Goal: Information Seeking & Learning: Find specific fact

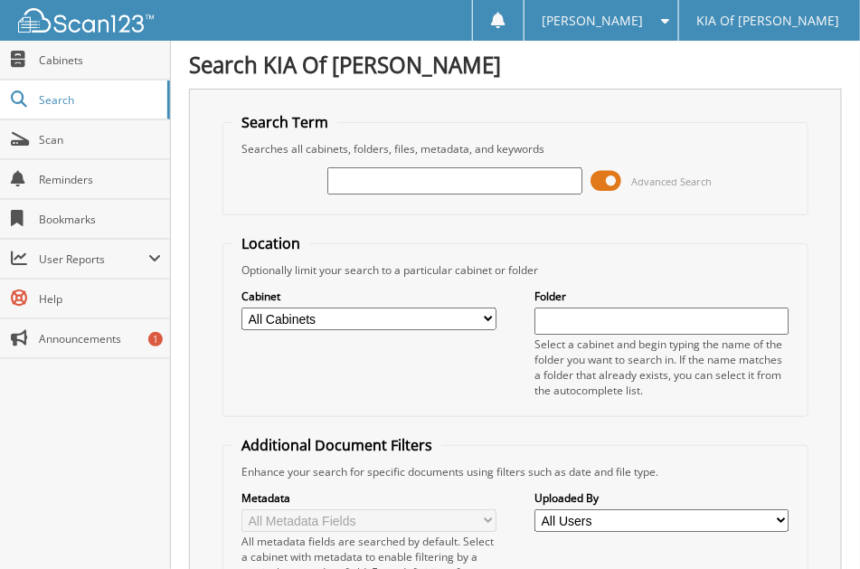
click at [384, 180] on input "text" at bounding box center [454, 180] width 255 height 27
type input "6157180"
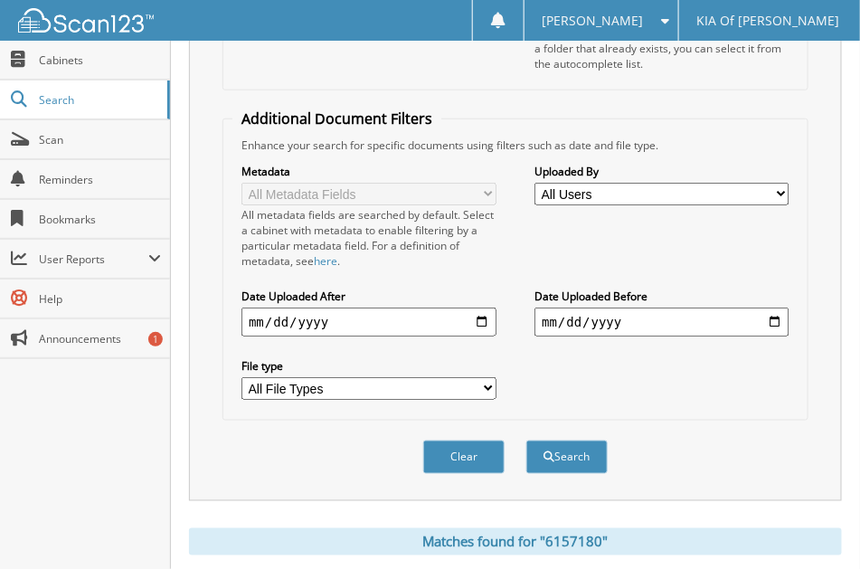
scroll to position [483, 0]
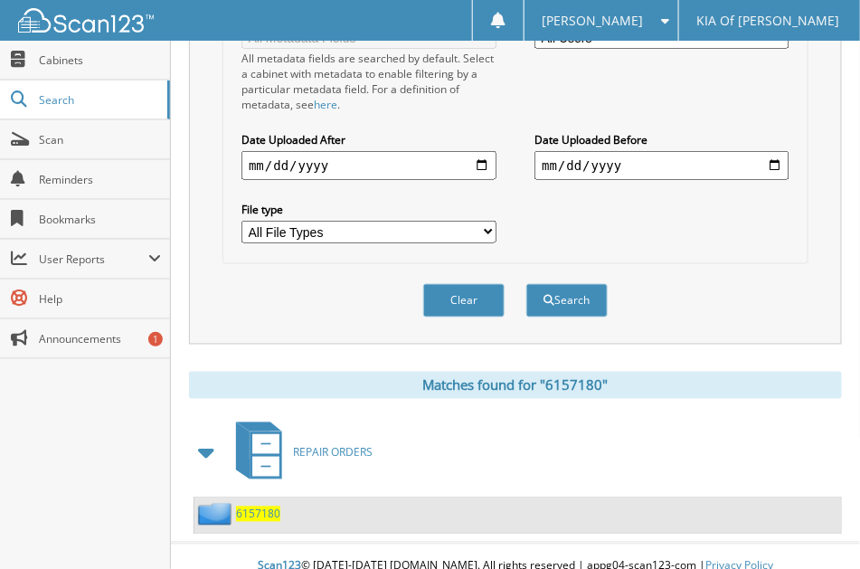
click at [257, 506] on span "6157180" at bounding box center [258, 513] width 44 height 15
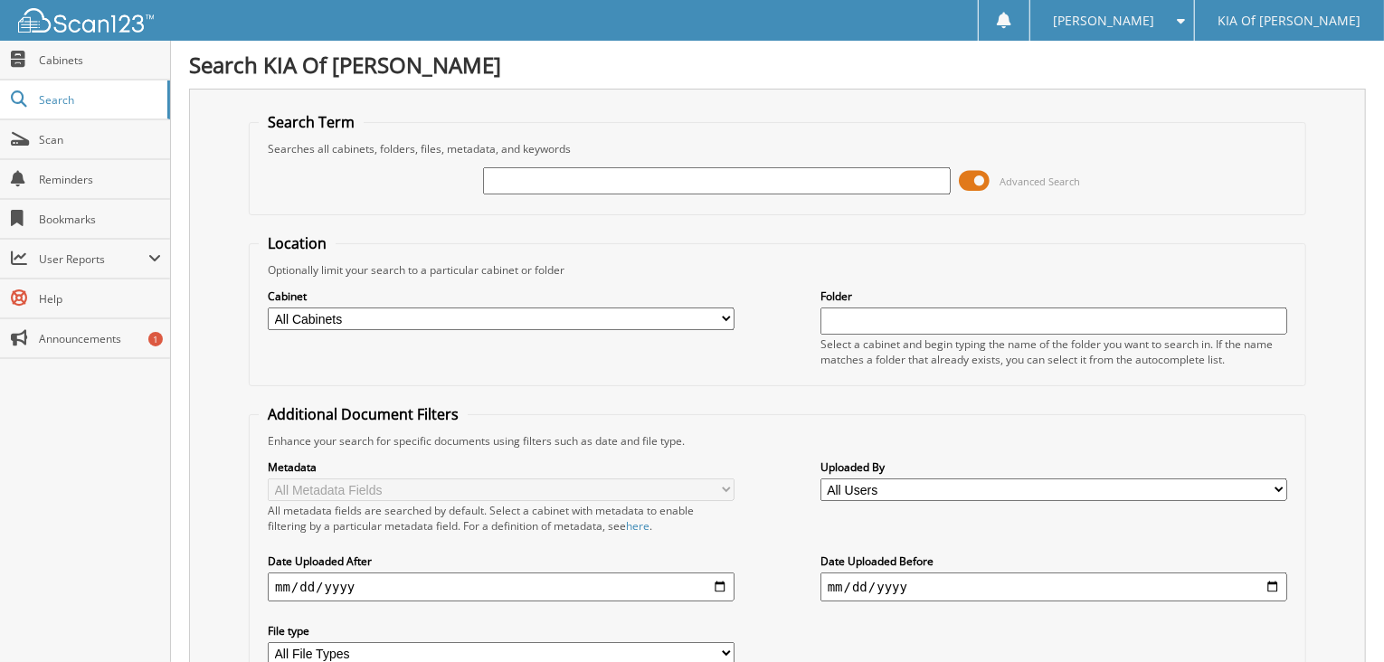
click at [508, 177] on input "text" at bounding box center [716, 180] width 467 height 27
type input "6157180"
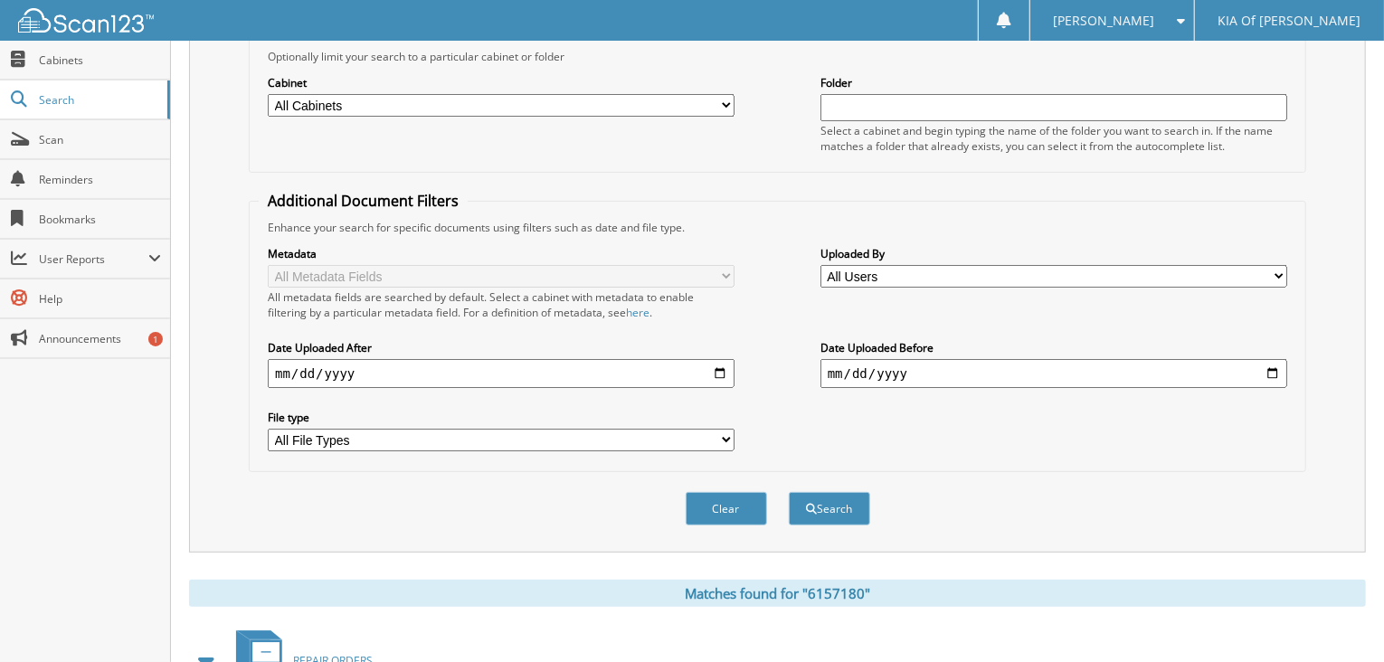
scroll to position [332, 0]
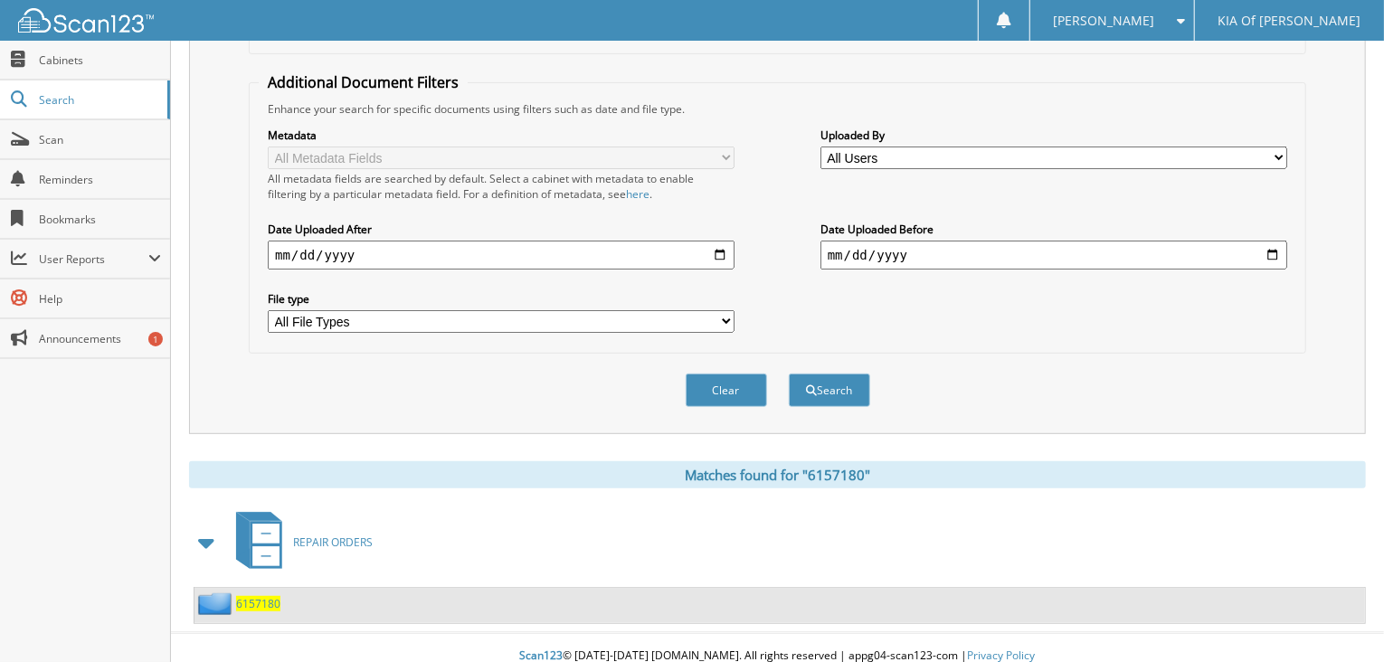
click at [317, 534] on span "REPAIR ORDERS" at bounding box center [333, 541] width 80 height 15
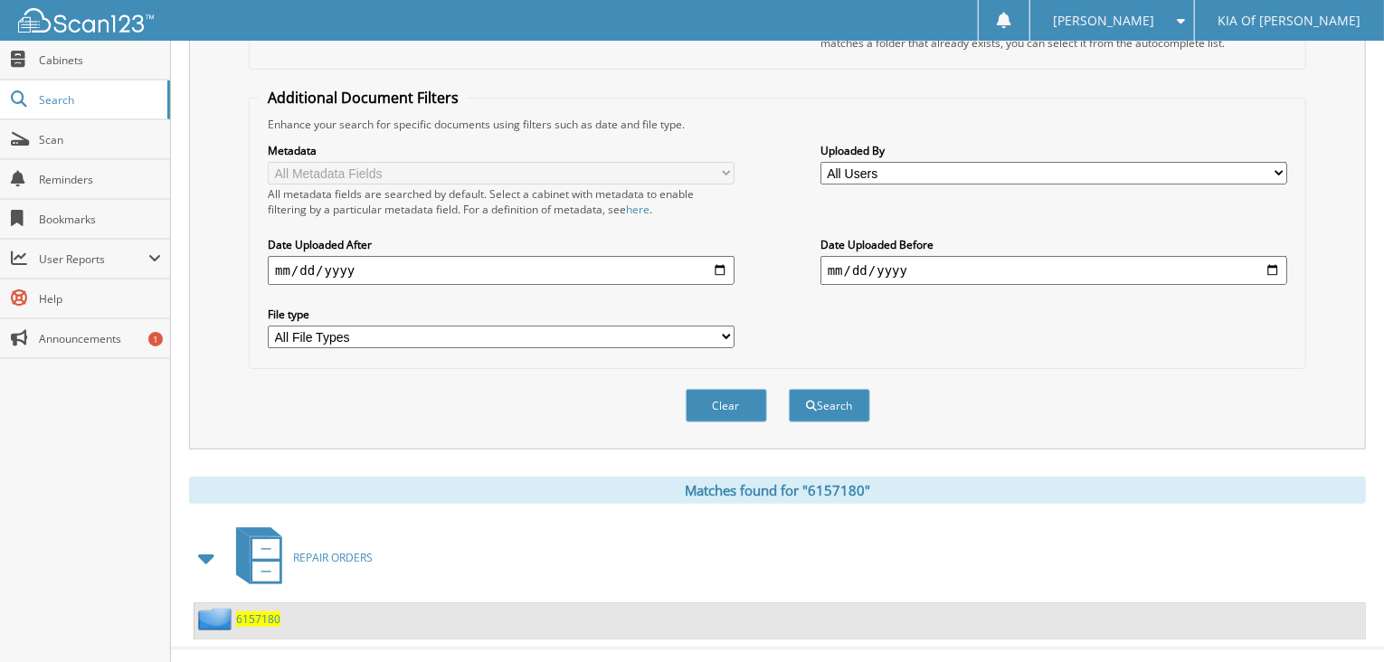
scroll to position [332, 0]
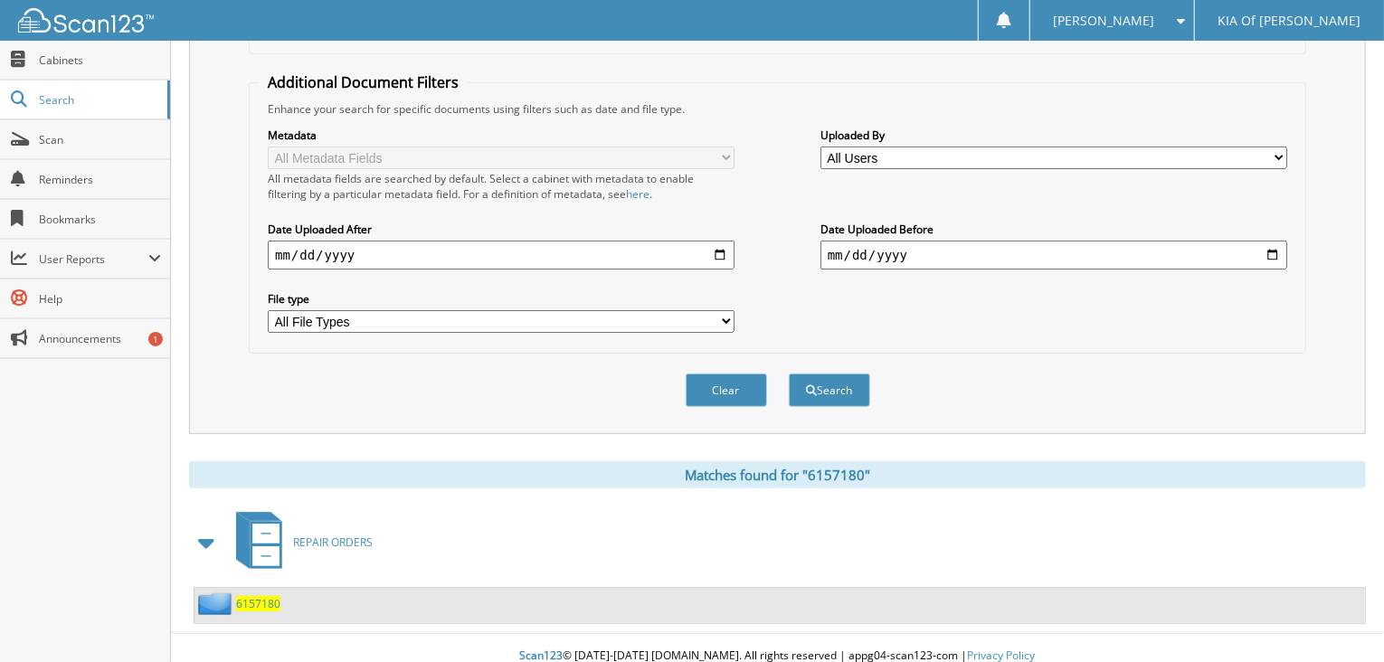
click at [262, 596] on span "6157180" at bounding box center [258, 603] width 44 height 15
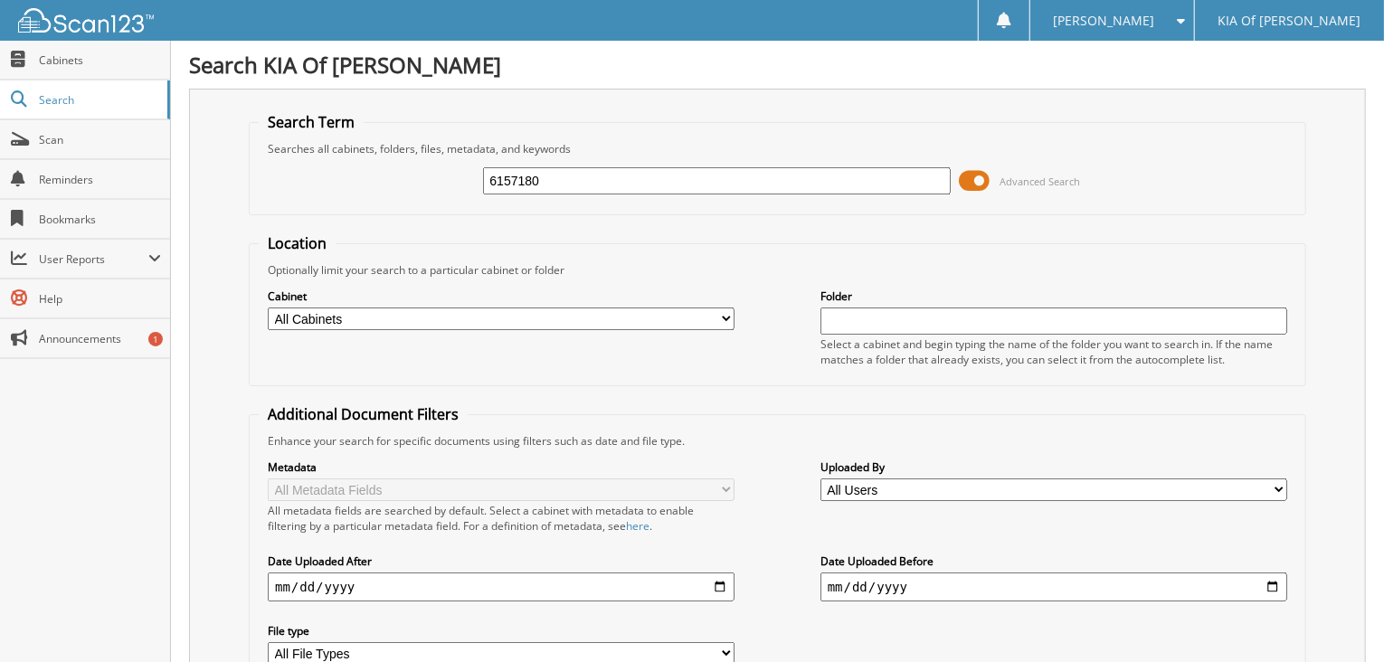
drag, startPoint x: 536, startPoint y: 179, endPoint x: 390, endPoint y: 175, distance: 146.5
click at [399, 175] on div "6157180 Advanced Search" at bounding box center [777, 180] width 1037 height 49
type input "6159105"
click at [524, 175] on input "text" at bounding box center [716, 180] width 467 height 27
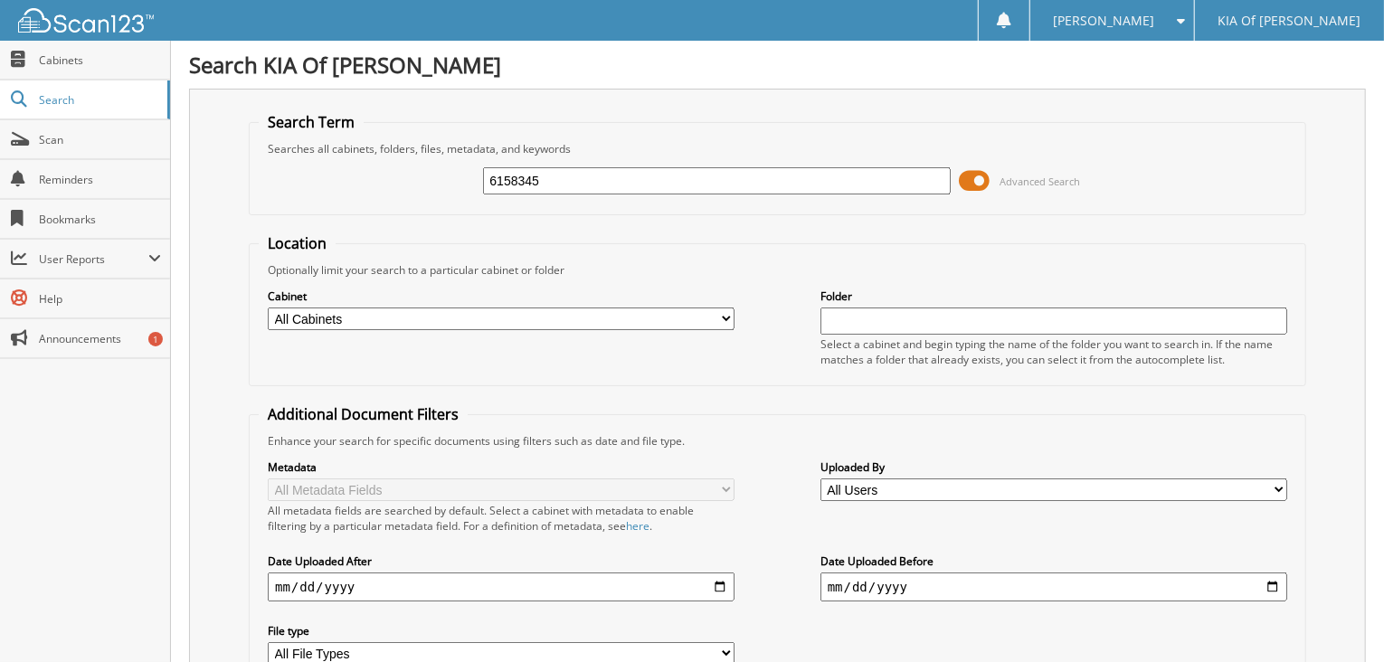
type input "6158345"
drag, startPoint x: 558, startPoint y: 178, endPoint x: 392, endPoint y: 178, distance: 165.5
click at [392, 178] on div "6158345 Advanced Search" at bounding box center [777, 180] width 1037 height 49
type input "6158715"
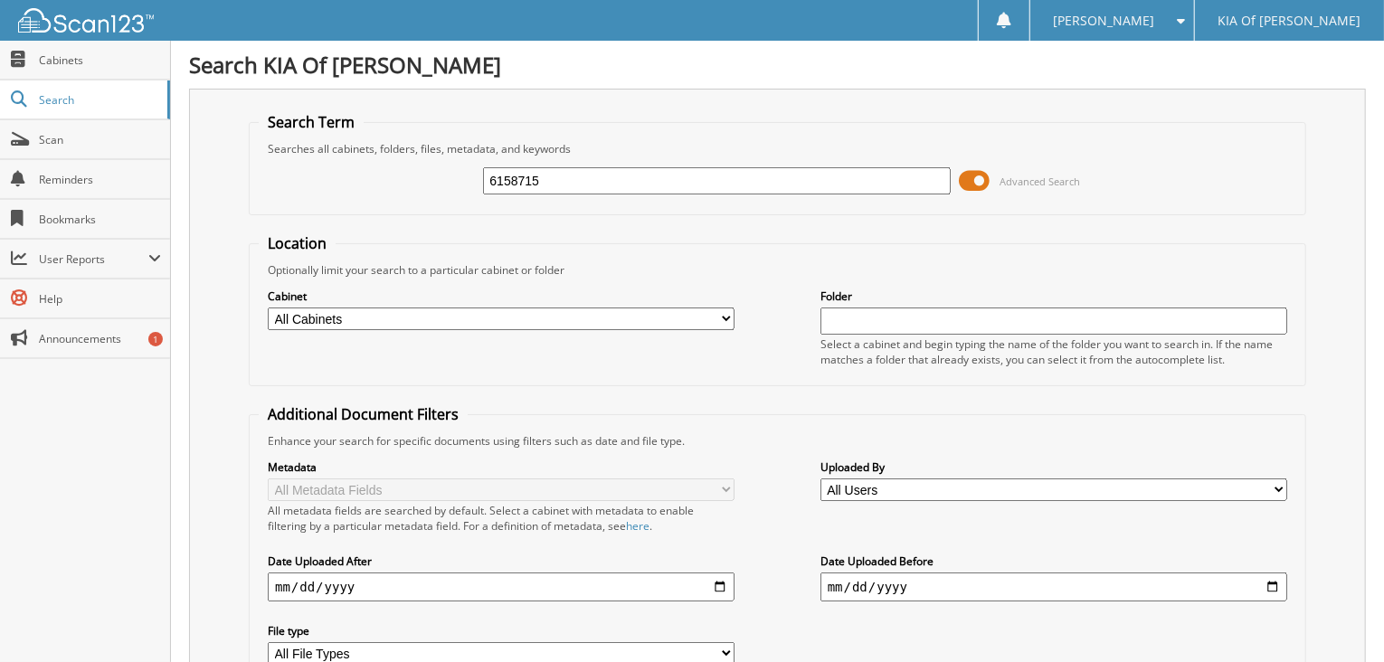
click at [561, 178] on input "6158715" at bounding box center [716, 180] width 467 height 27
type input "6155743"
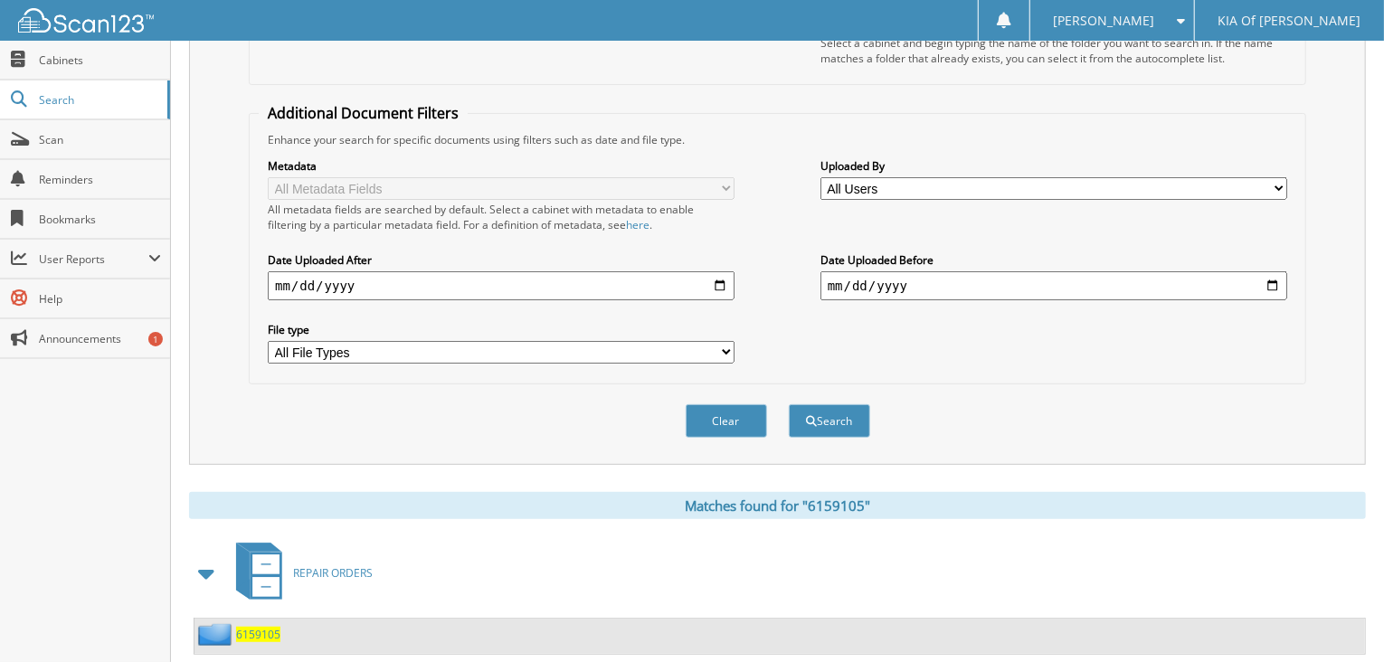
scroll to position [332, 0]
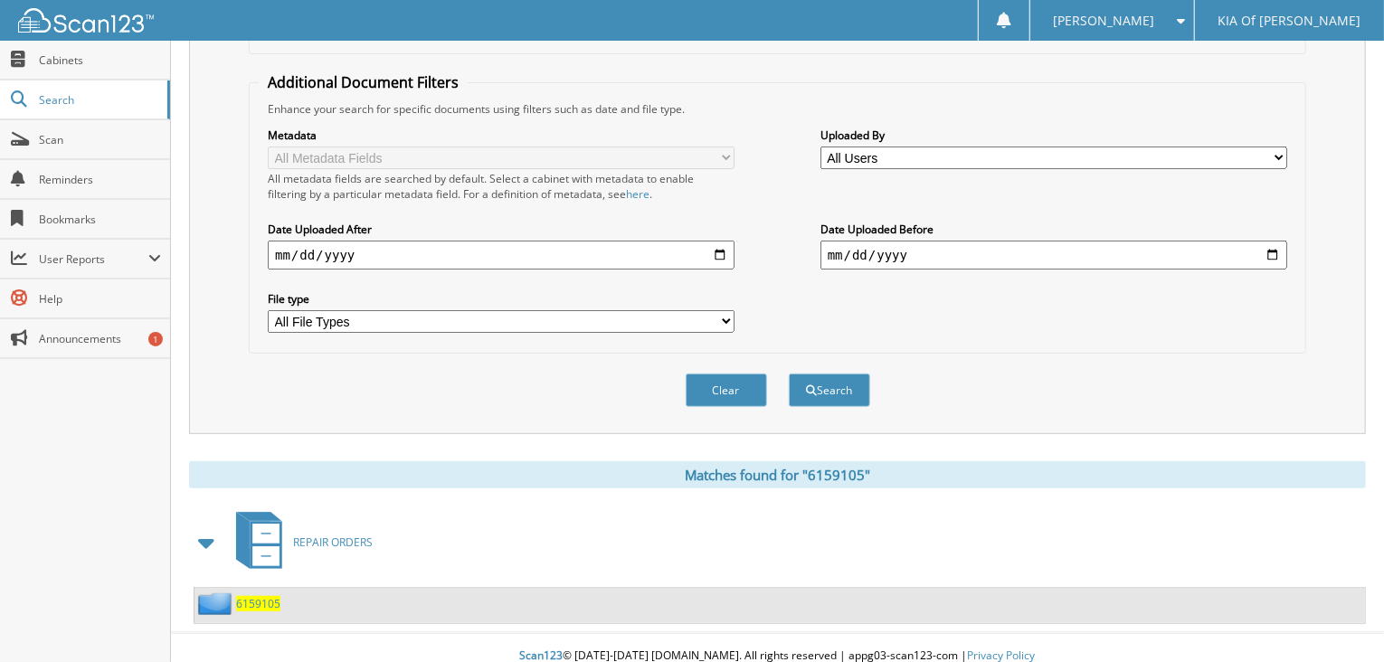
click at [247, 596] on span "6159105" at bounding box center [258, 603] width 44 height 15
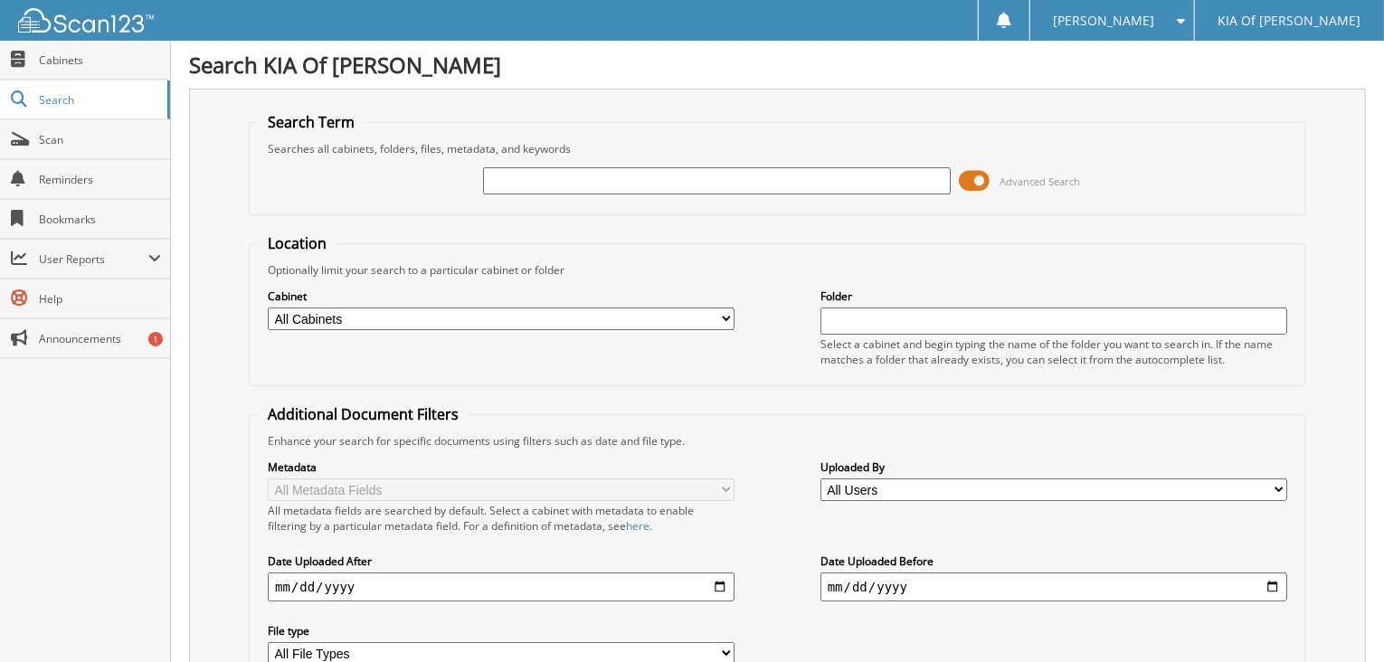
click at [513, 173] on input "text" at bounding box center [716, 180] width 467 height 27
type input "6158629"
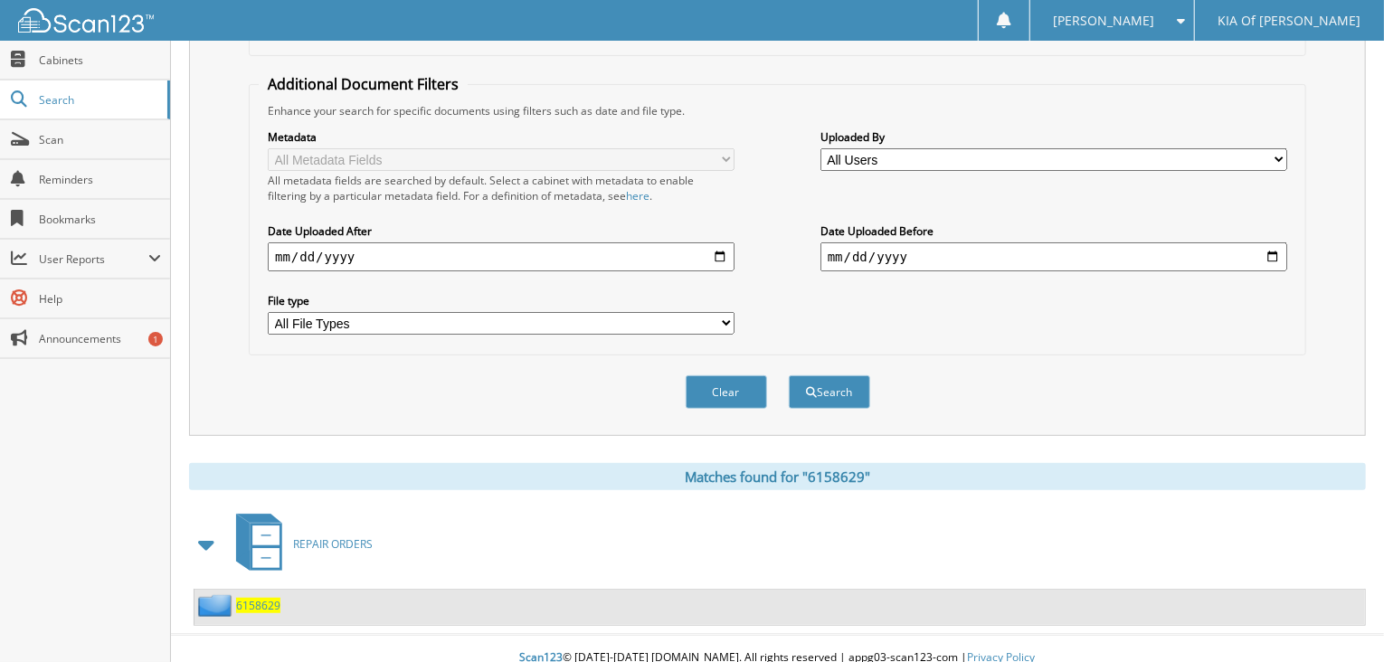
scroll to position [332, 0]
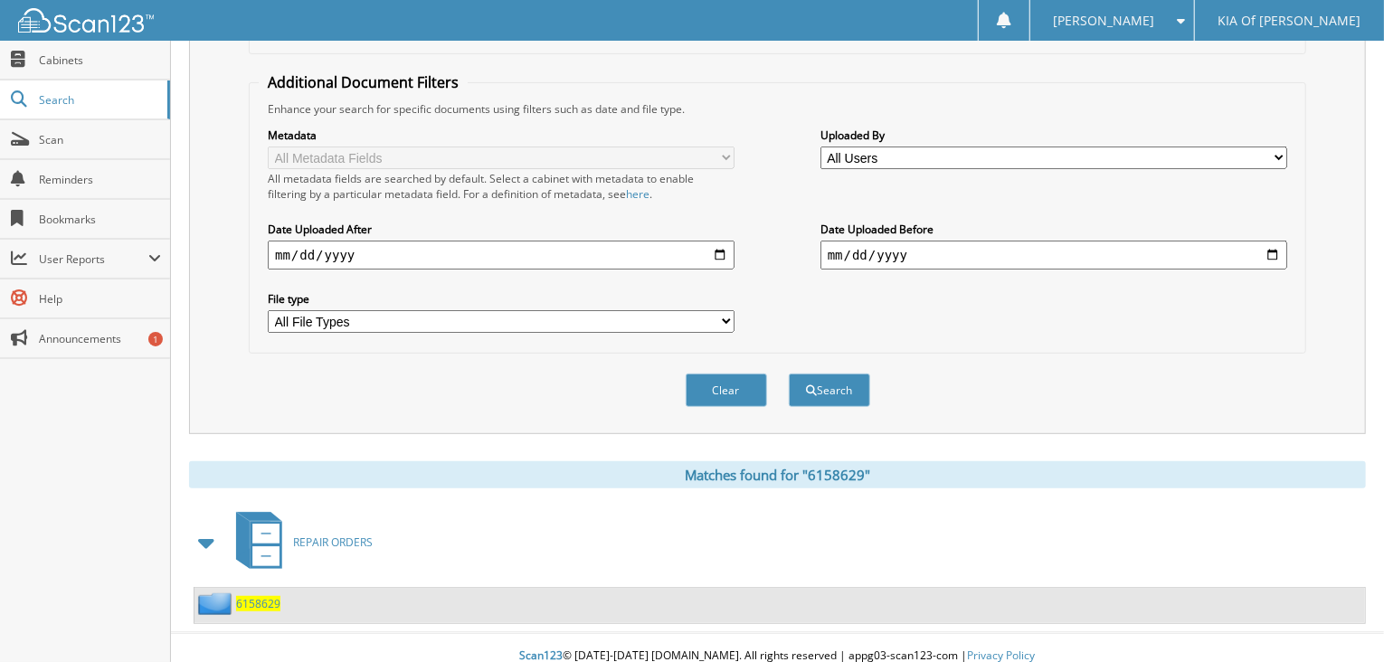
click at [251, 596] on span "6158629" at bounding box center [258, 603] width 44 height 15
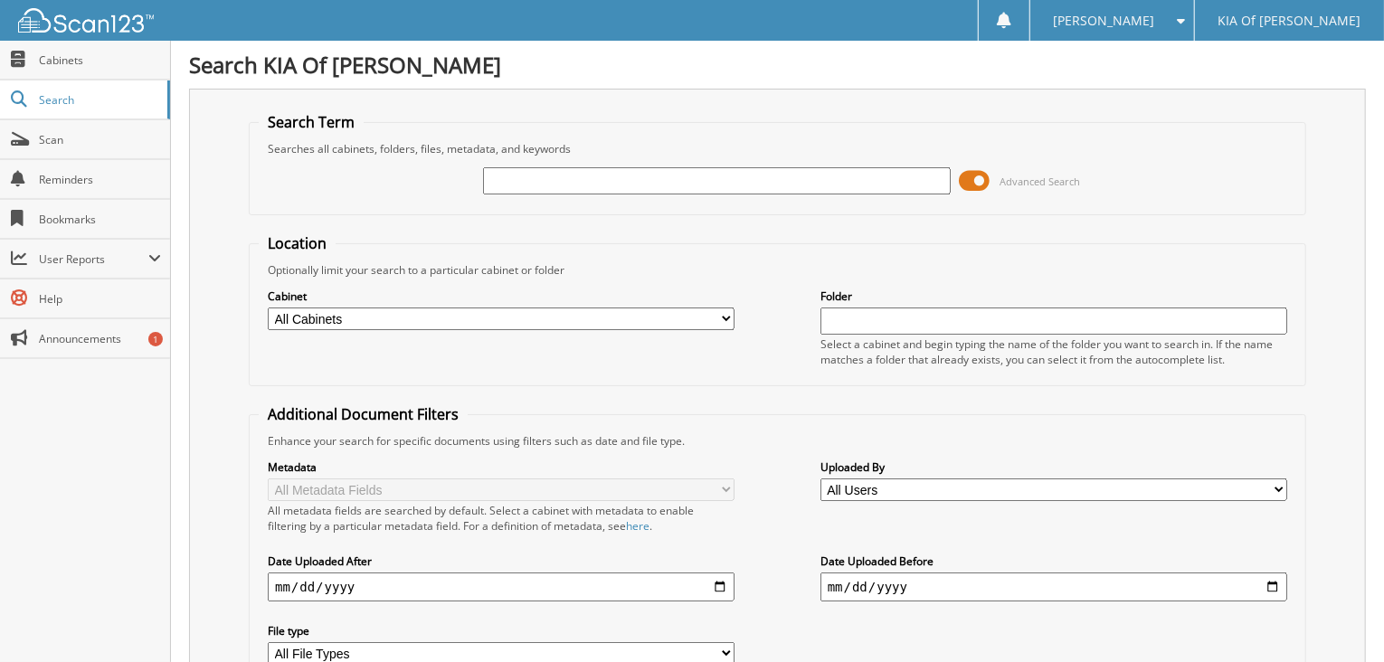
click at [574, 183] on input "text" at bounding box center [716, 180] width 467 height 27
type input "6159082"
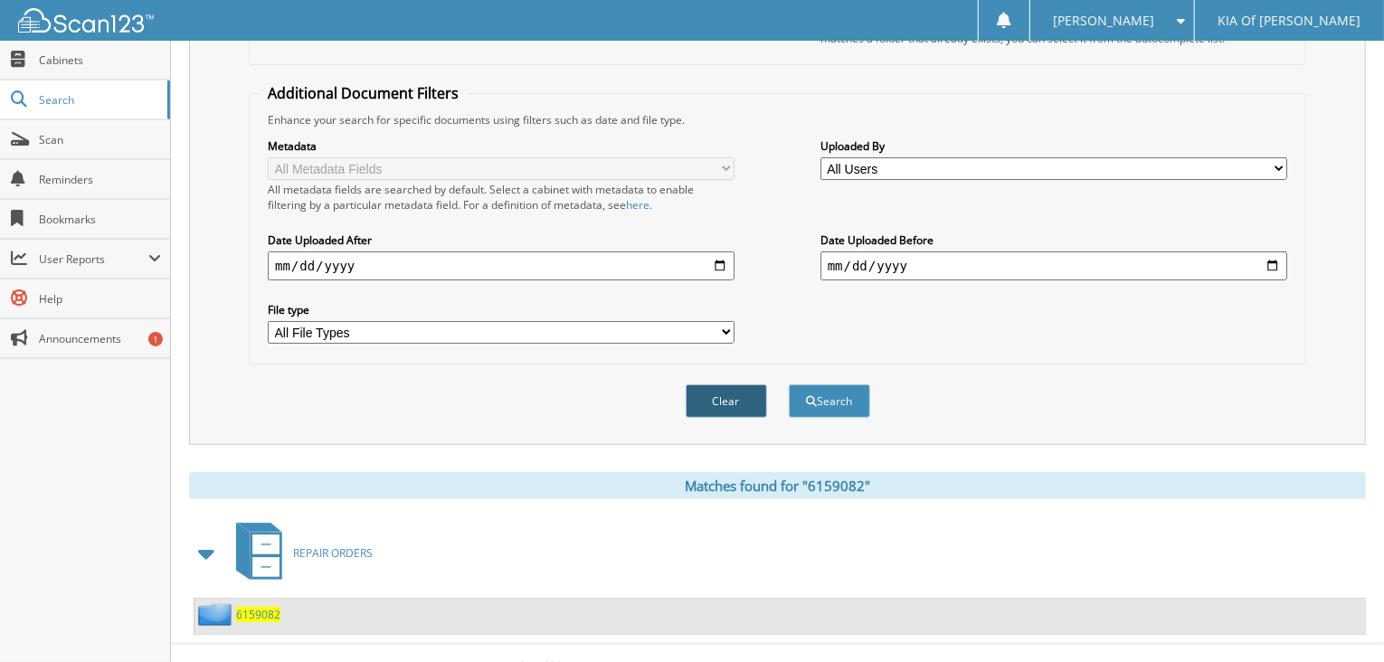
scroll to position [332, 0]
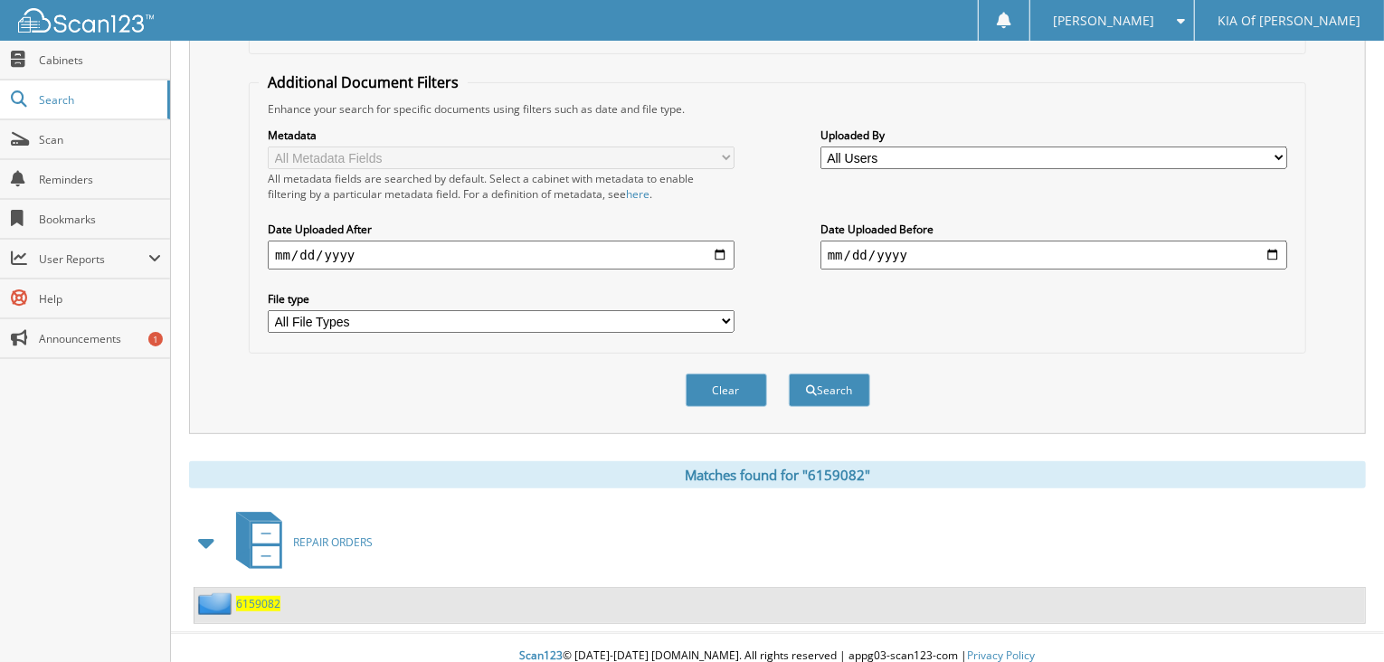
click at [255, 596] on span "6159082" at bounding box center [258, 603] width 44 height 15
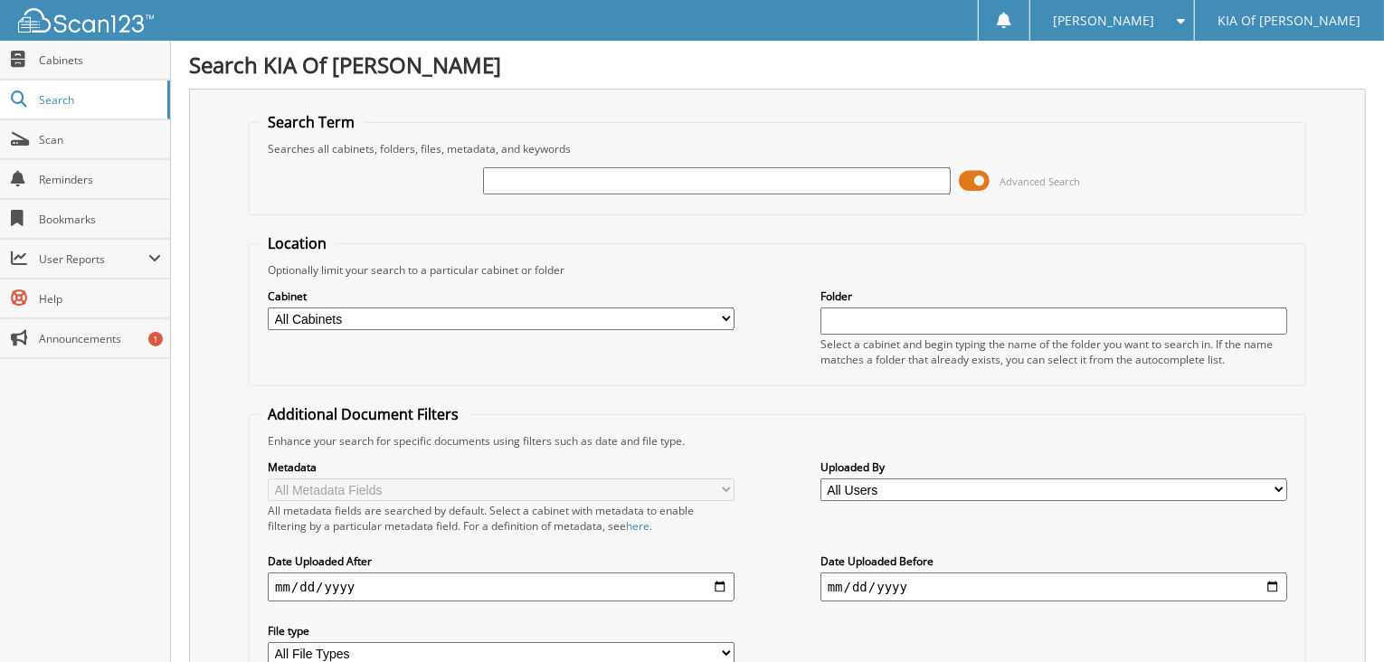
click at [541, 177] on input "text" at bounding box center [716, 180] width 467 height 27
type input "KNDMC5C1XJ6356612"
drag, startPoint x: 647, startPoint y: 176, endPoint x: 153, endPoint y: 145, distance: 494.8
click at [175, 145] on div "Search KIA Of Anderson Search Term Searches all cabinets, folders, files, metad…" at bounding box center [777, 441] width 1213 height 883
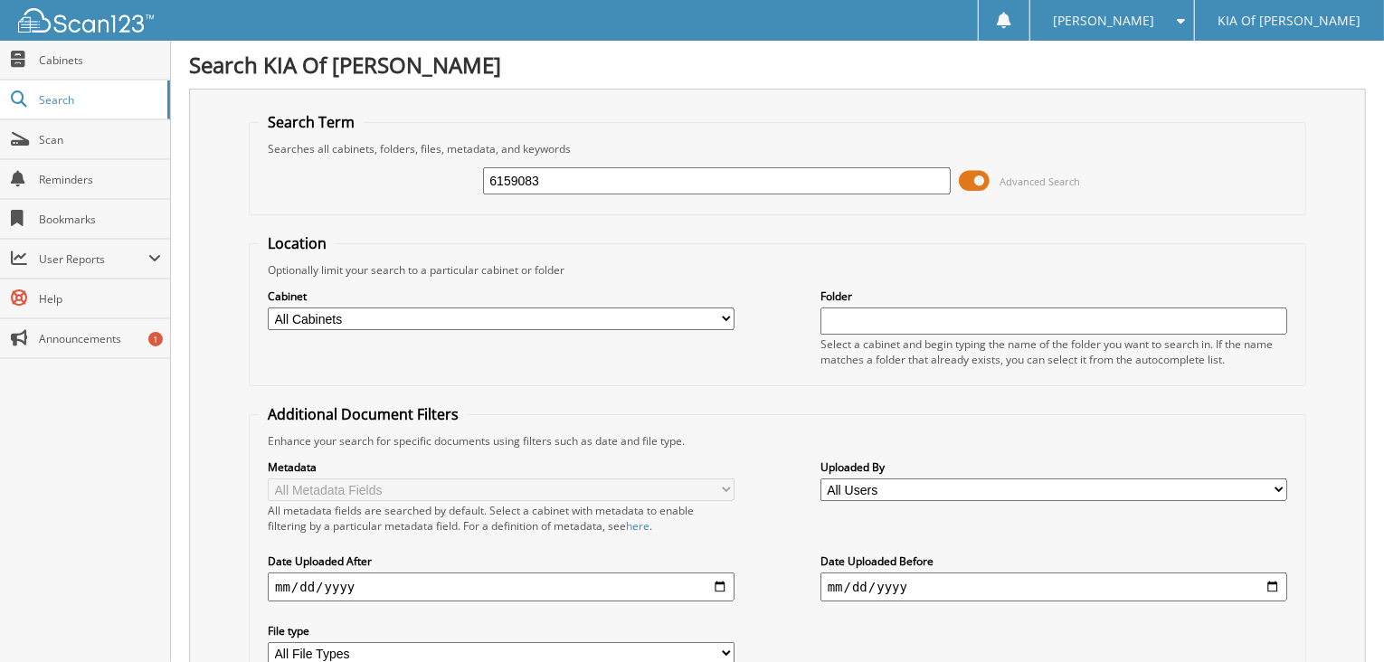
type input "6159083"
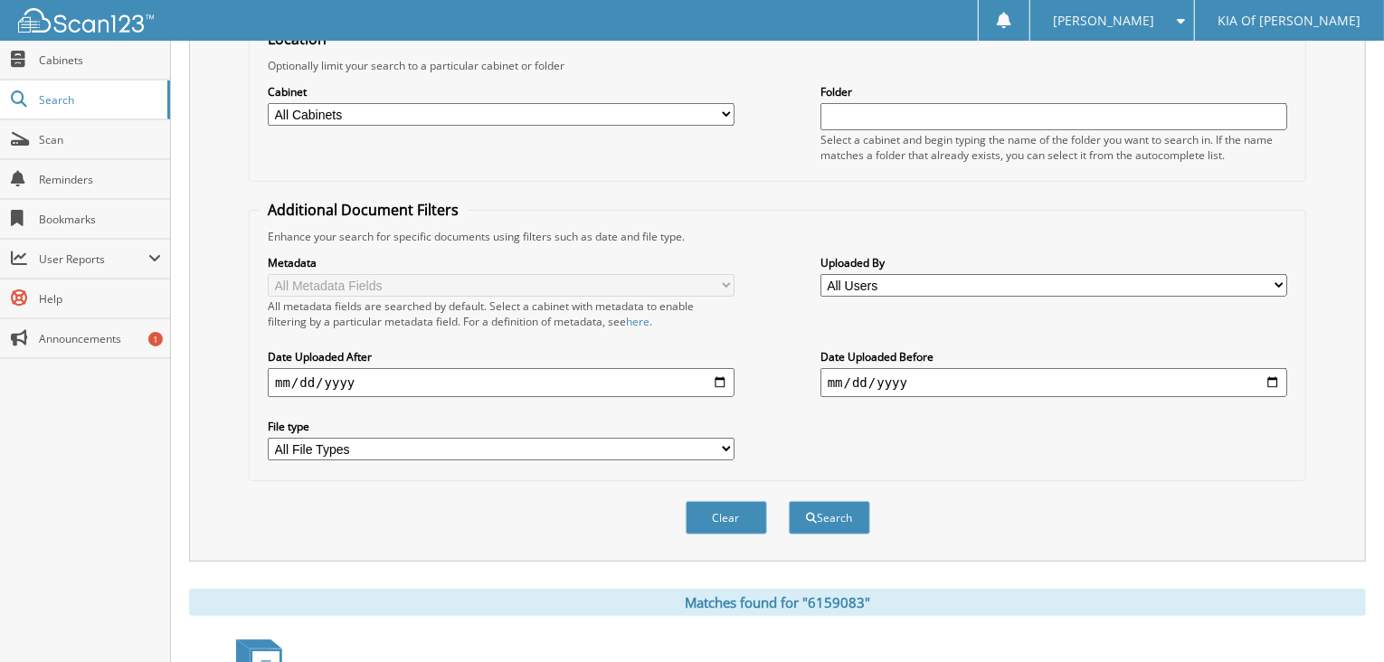
scroll to position [332, 0]
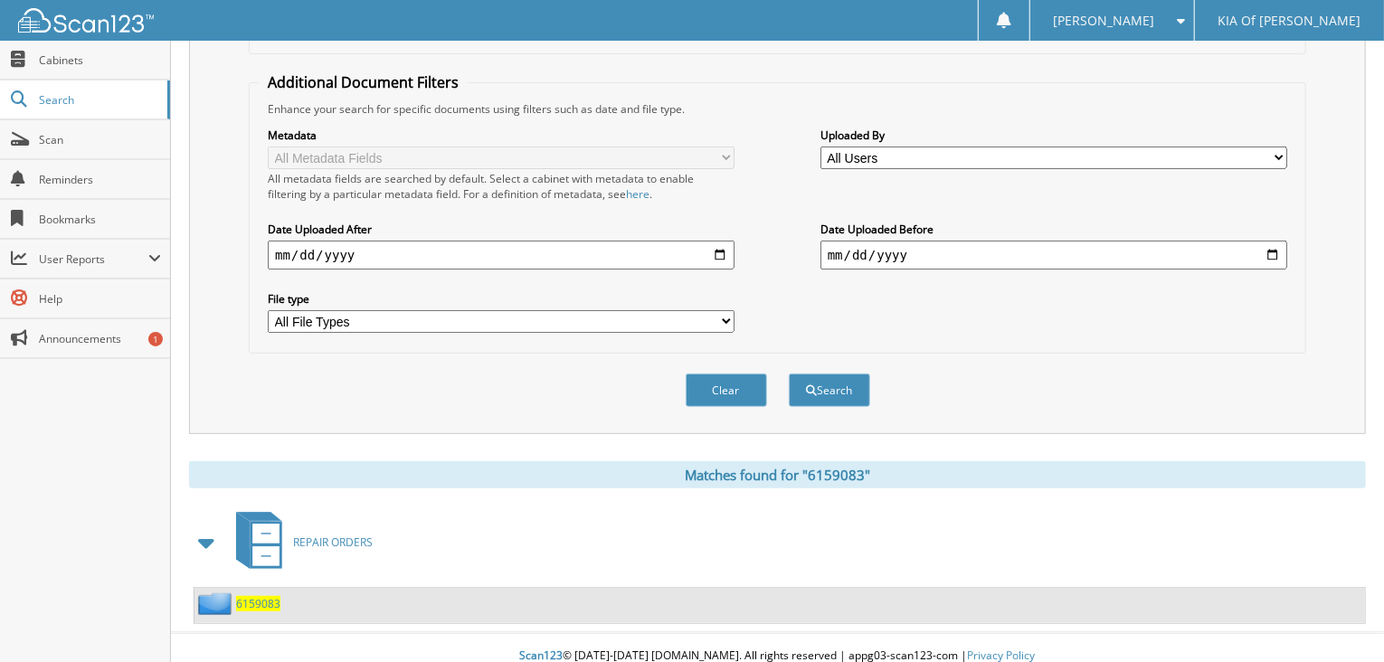
click at [247, 596] on span "6159083" at bounding box center [258, 603] width 44 height 15
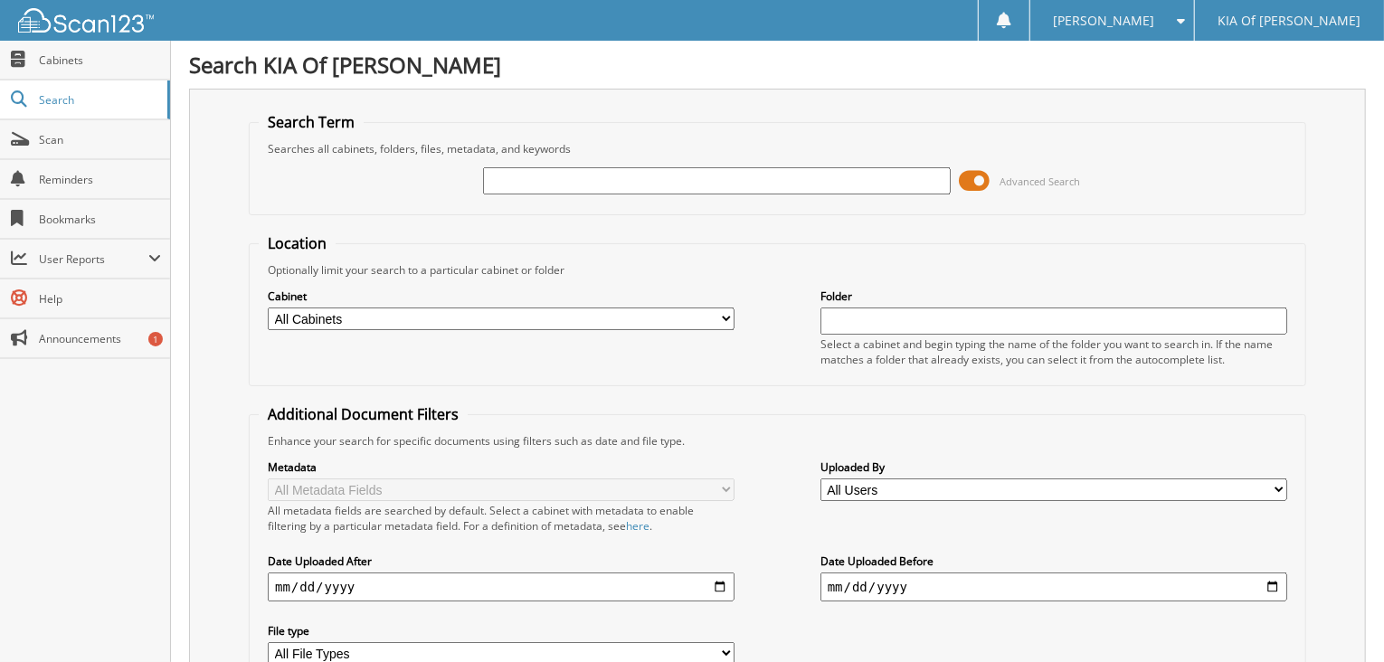
click at [523, 176] on input "text" at bounding box center [716, 180] width 467 height 27
type input "6159014"
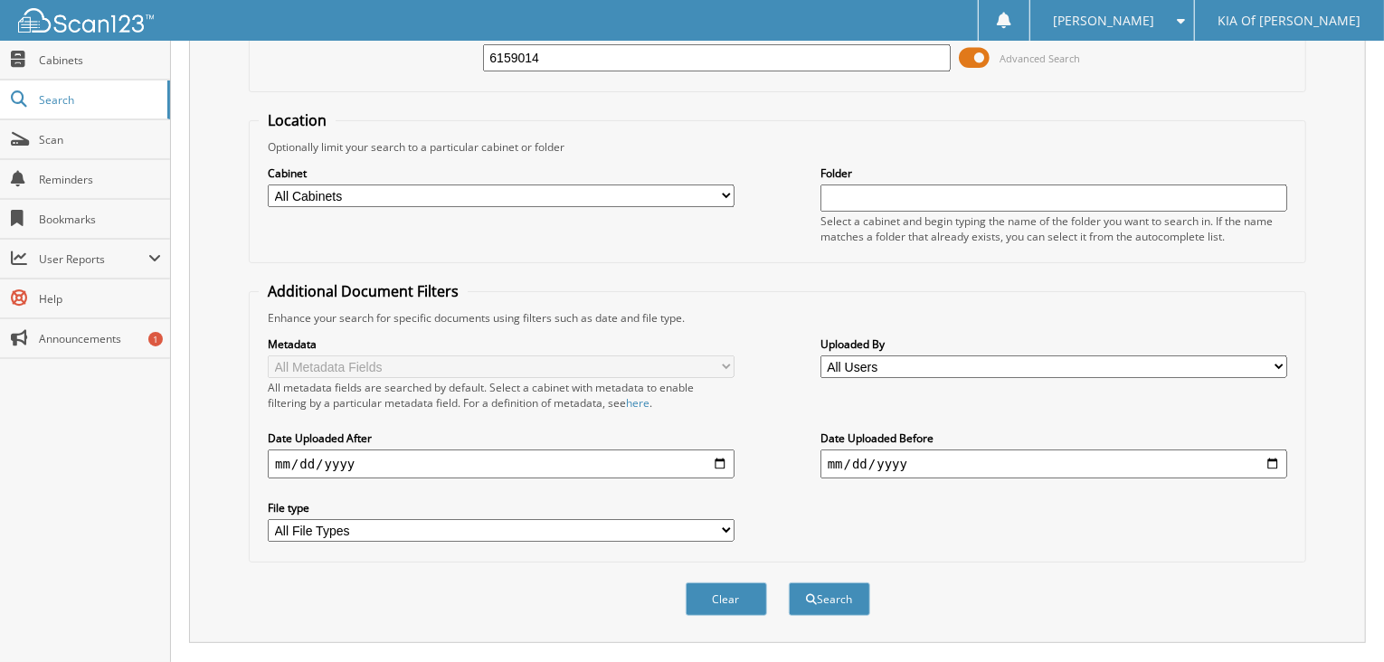
scroll to position [332, 0]
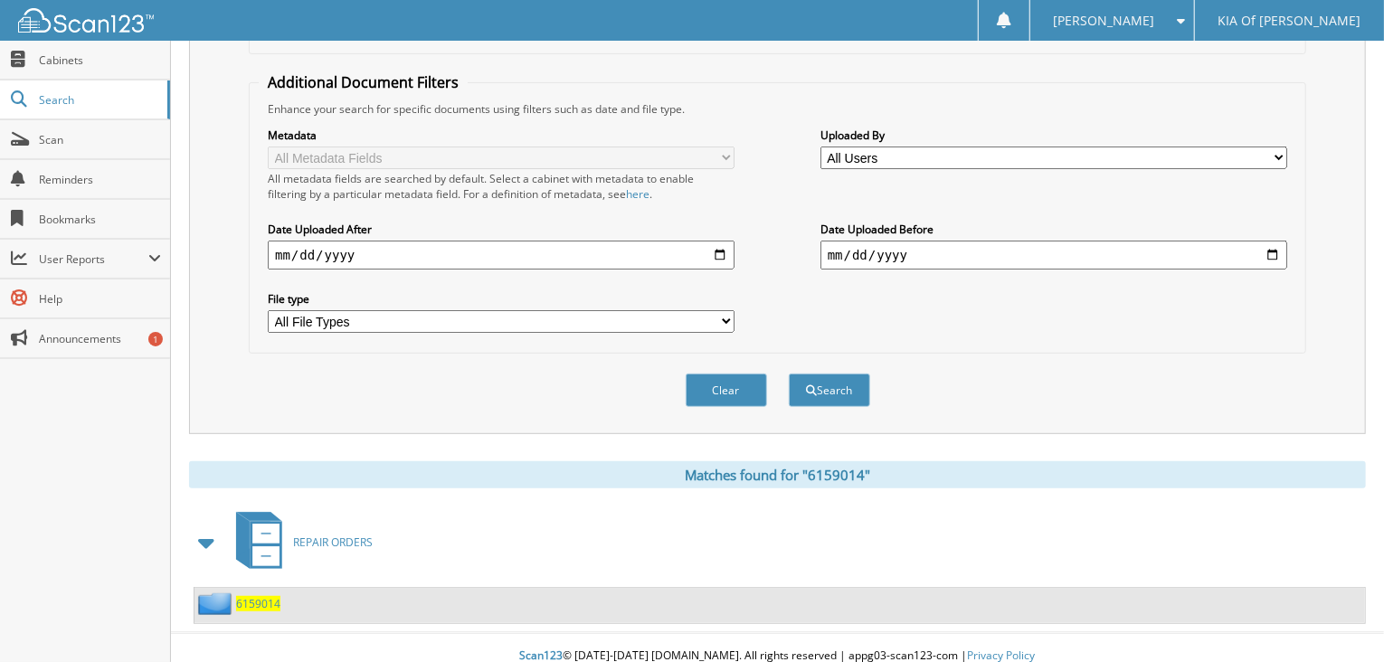
click at [240, 596] on span "6159014" at bounding box center [258, 603] width 44 height 15
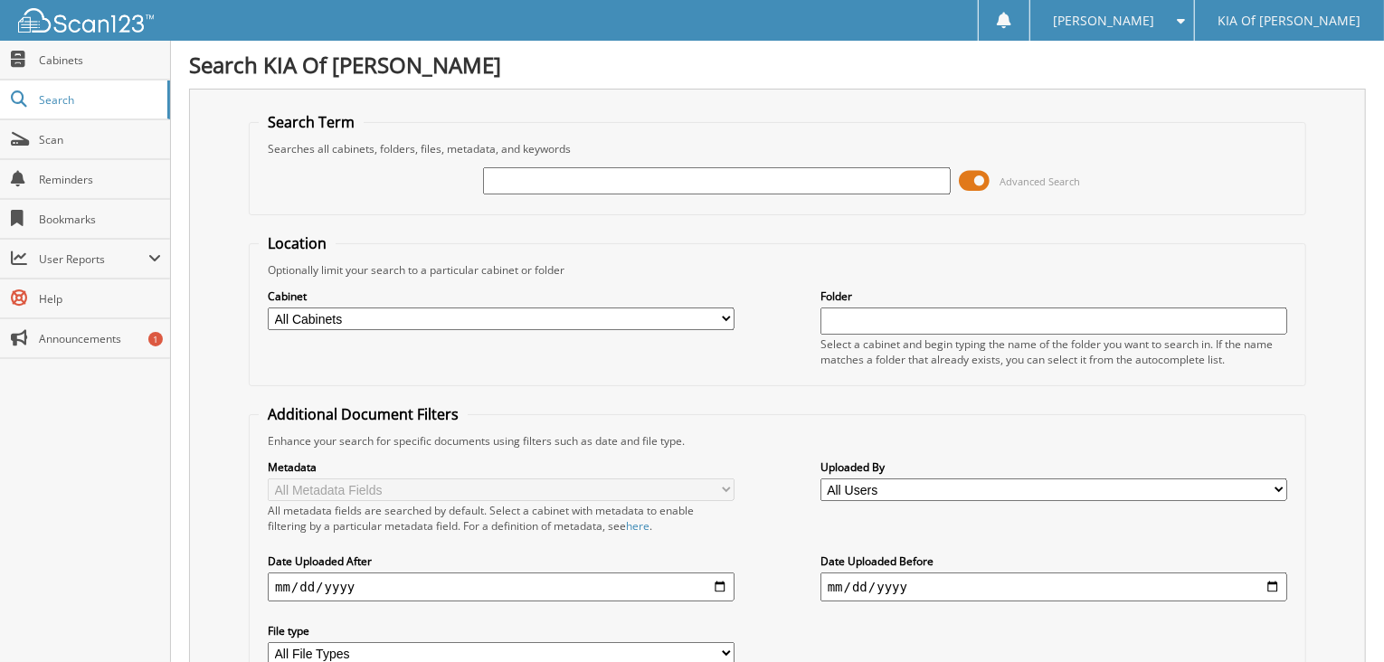
click at [497, 174] on input "text" at bounding box center [716, 180] width 467 height 27
type input "6159085"
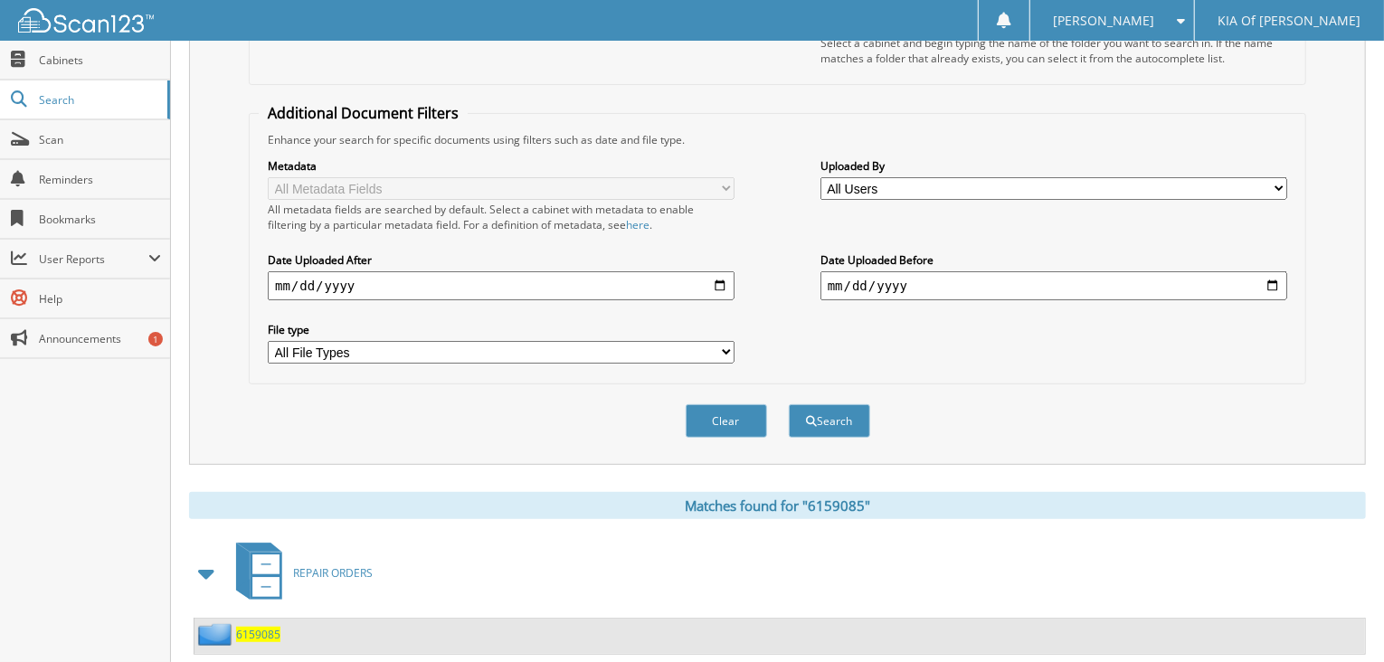
scroll to position [332, 0]
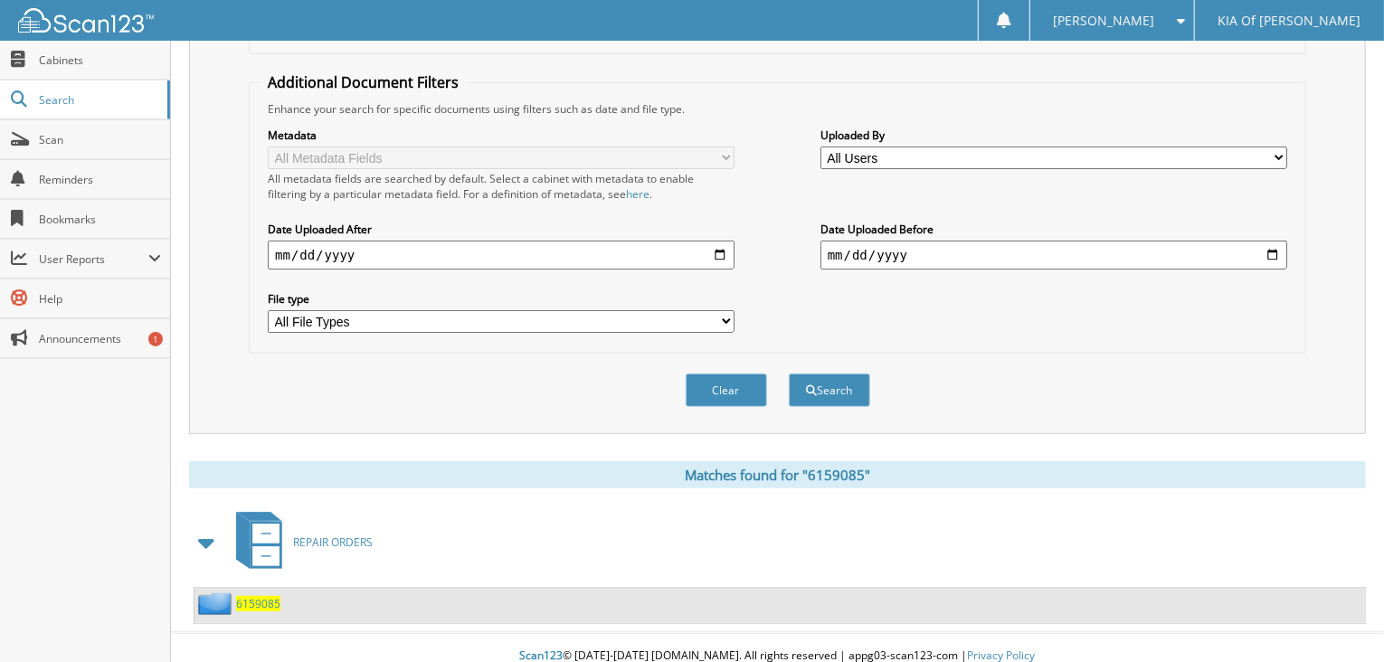
click at [249, 596] on span "6159085" at bounding box center [258, 603] width 44 height 15
